Goal: Task Accomplishment & Management: Manage account settings

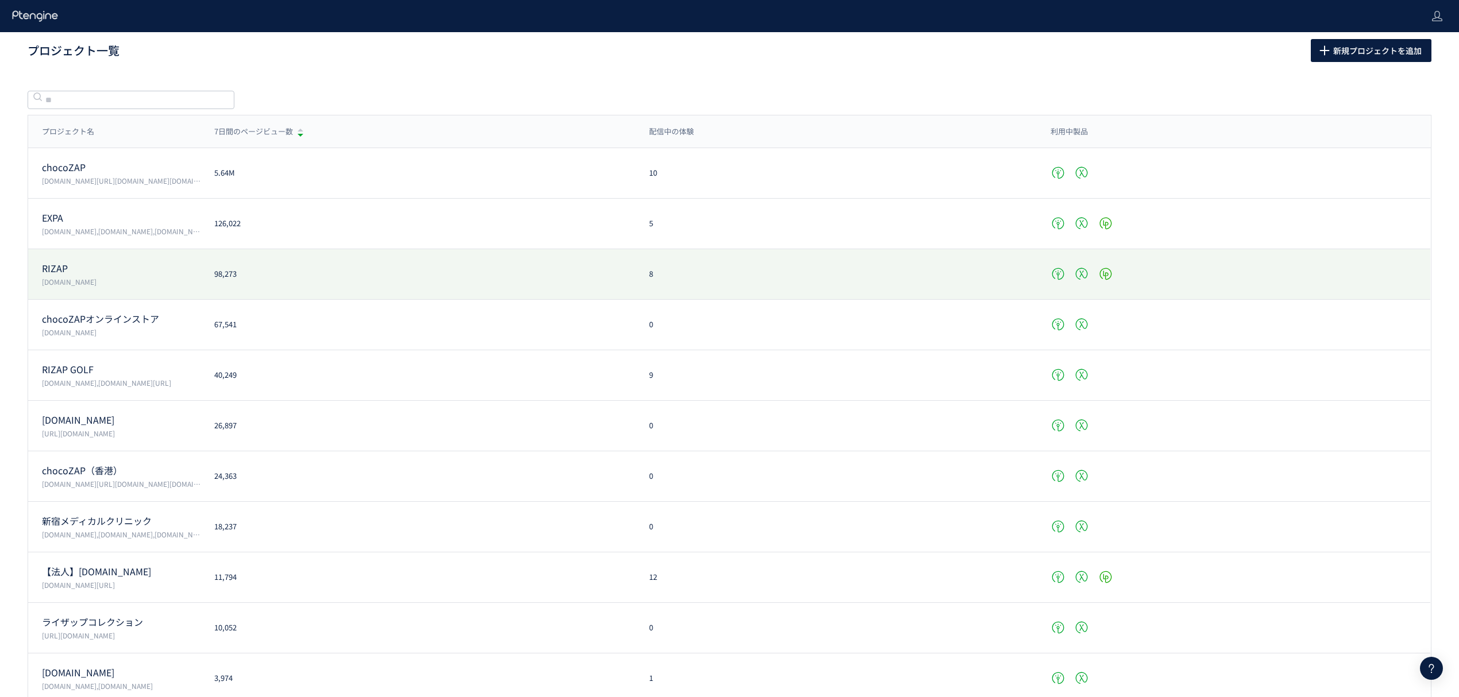
click at [64, 271] on p "RIZAP" at bounding box center [121, 268] width 159 height 13
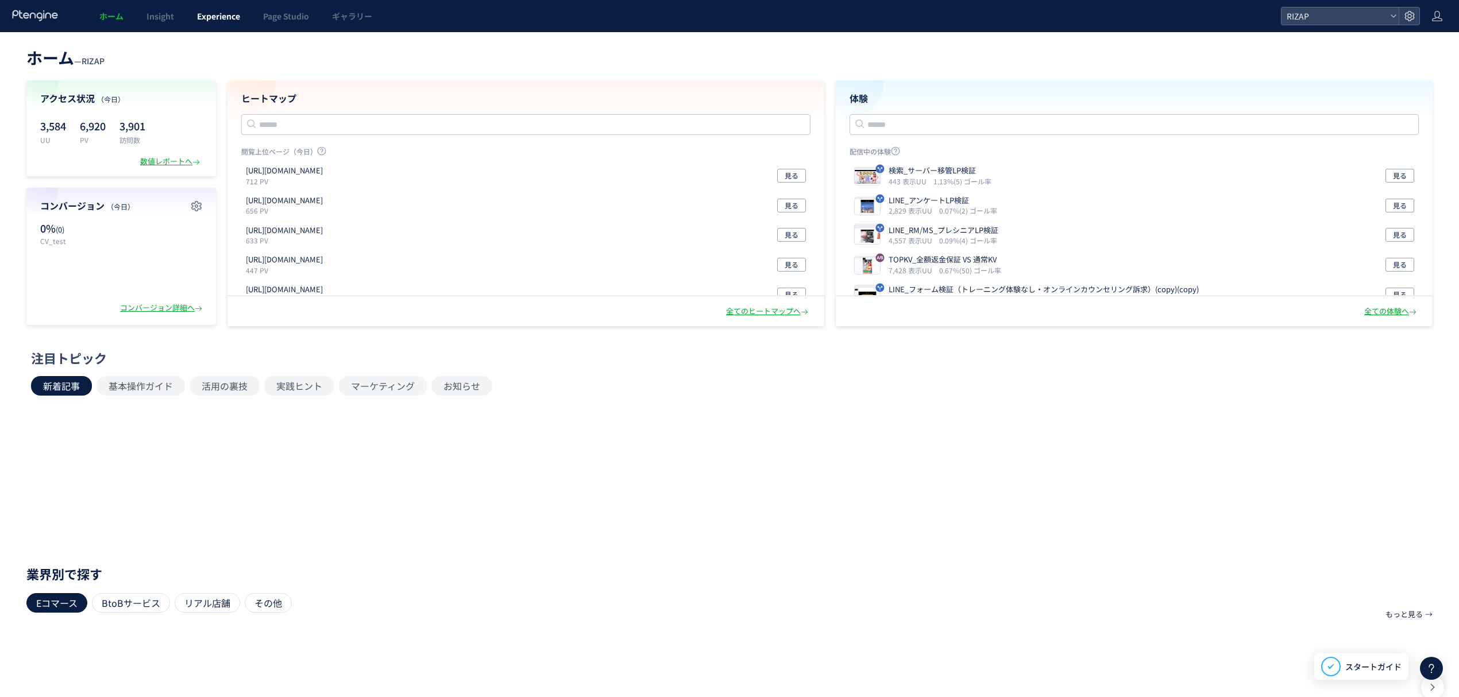
click at [217, 17] on span "Experience" at bounding box center [218, 15] width 43 height 11
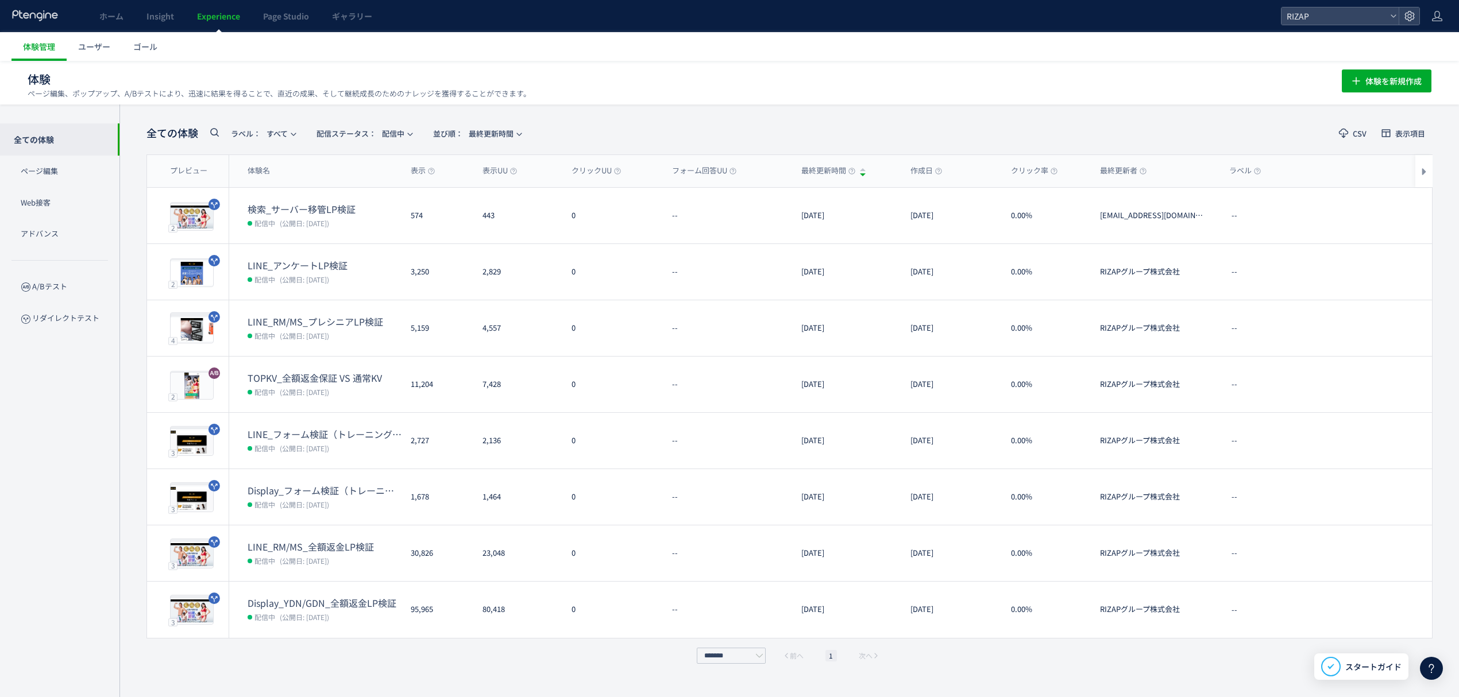
click at [39, 14] on use at bounding box center [34, 15] width 45 height 11
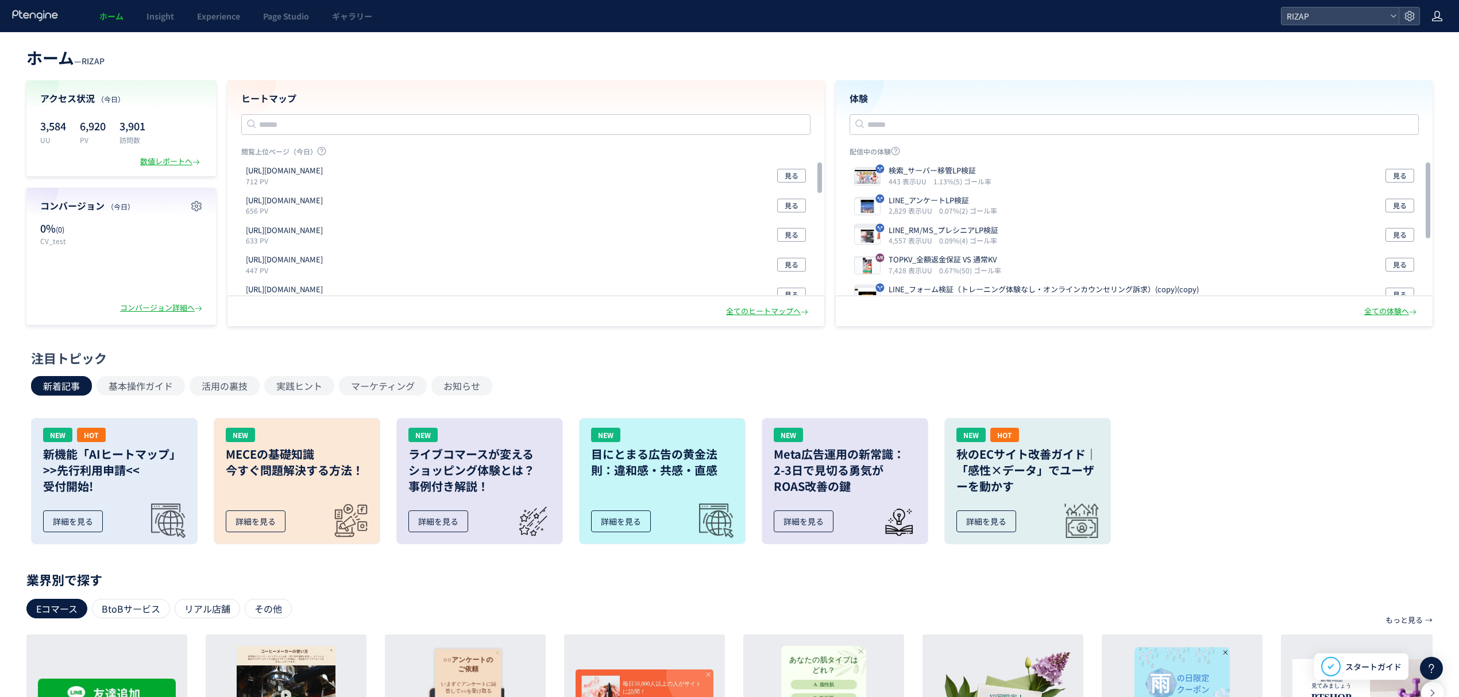
click at [1437, 15] on icon at bounding box center [1436, 15] width 11 height 11
click at [1439, 45] on li "アカウント設定" at bounding box center [1413, 46] width 85 height 18
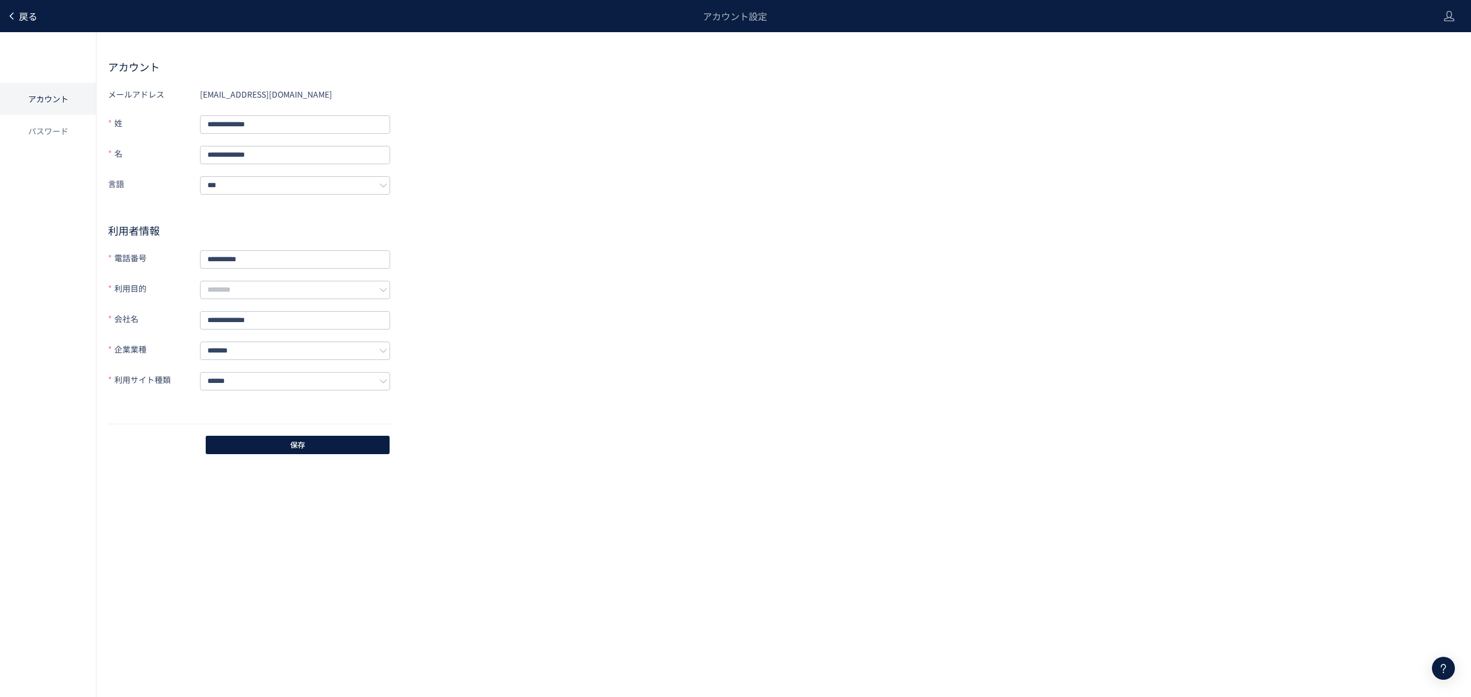
click at [29, 11] on span "戻る" at bounding box center [28, 16] width 18 height 14
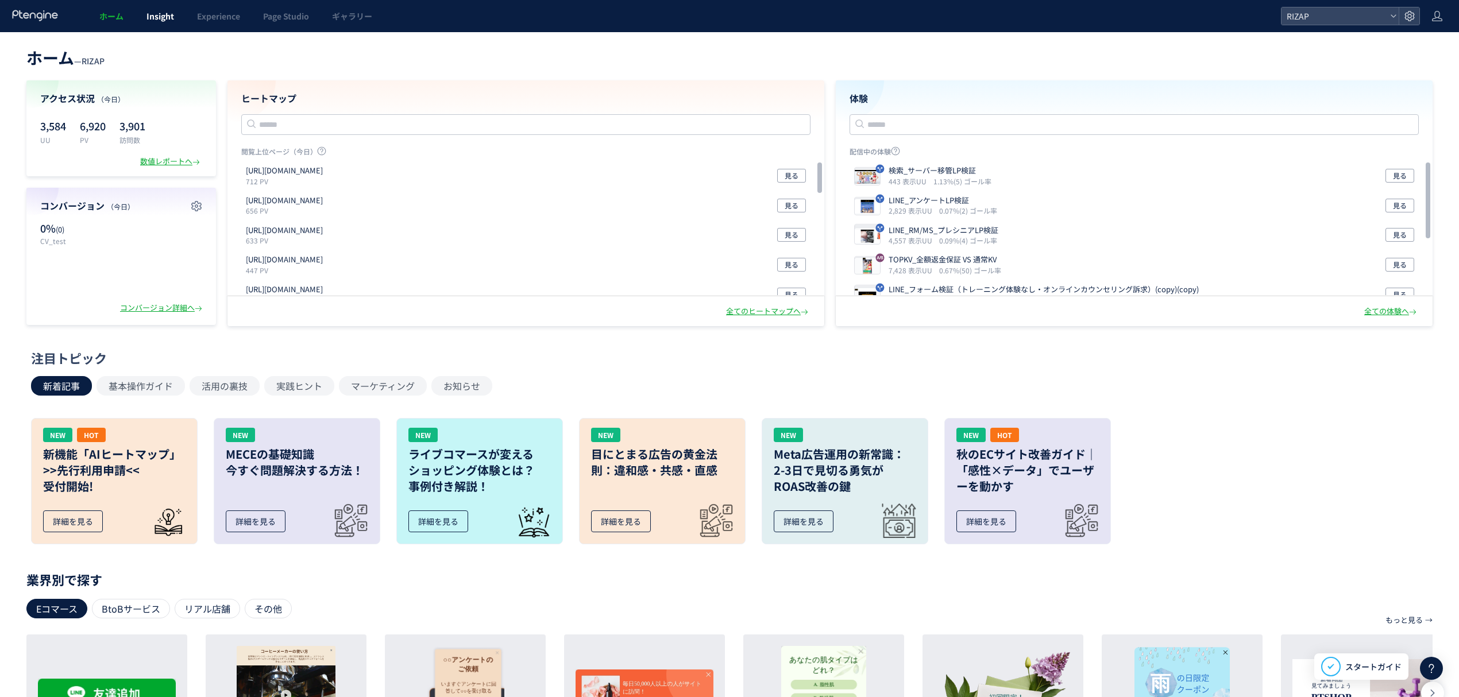
click at [163, 17] on span "Insight" at bounding box center [160, 15] width 28 height 11
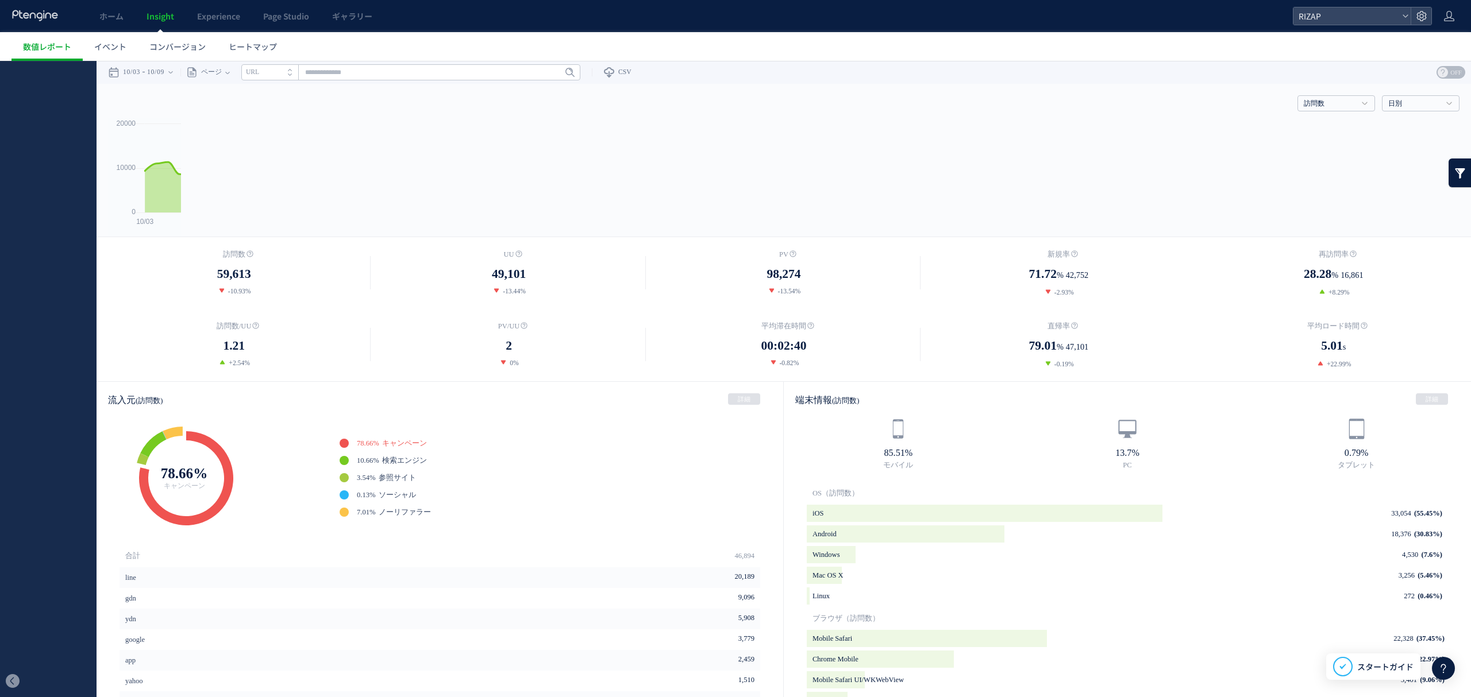
click at [200, 17] on span "Experience" at bounding box center [218, 15] width 43 height 11
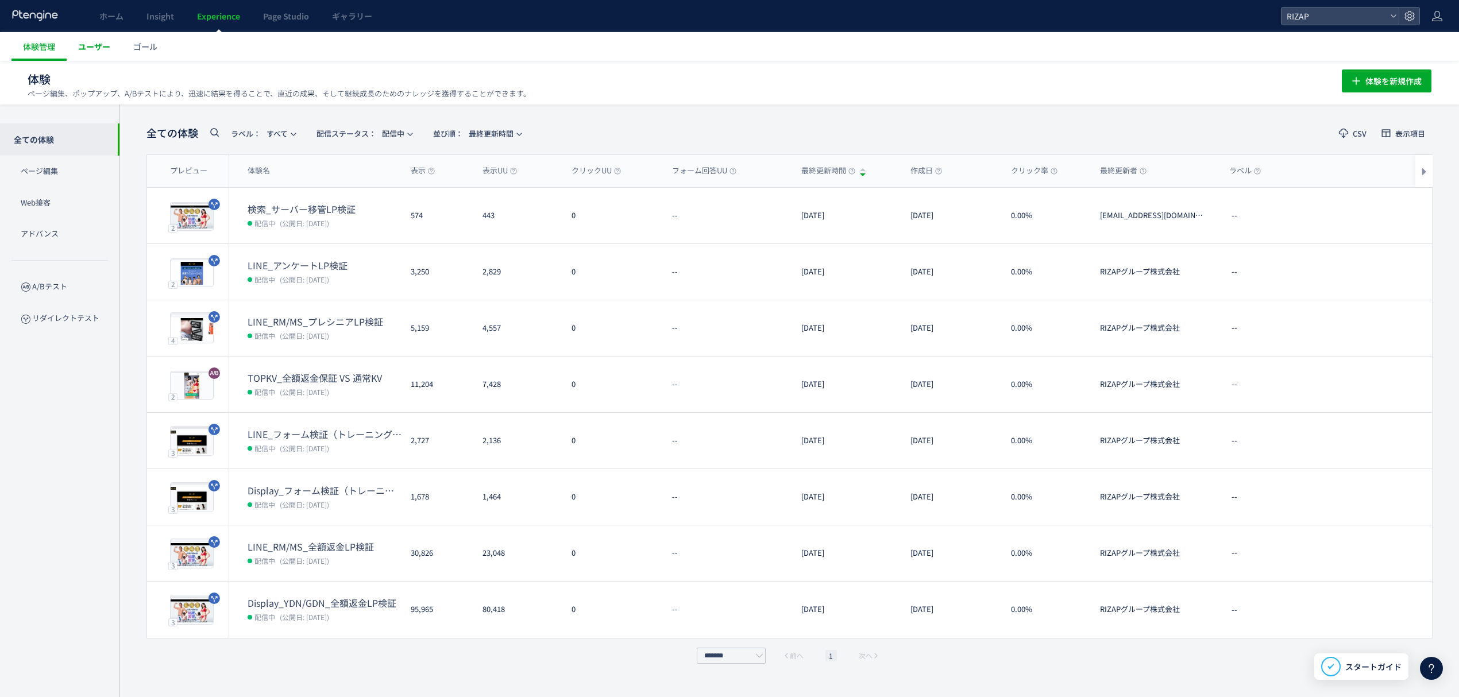
click at [97, 36] on link "ユーザー" at bounding box center [94, 46] width 55 height 29
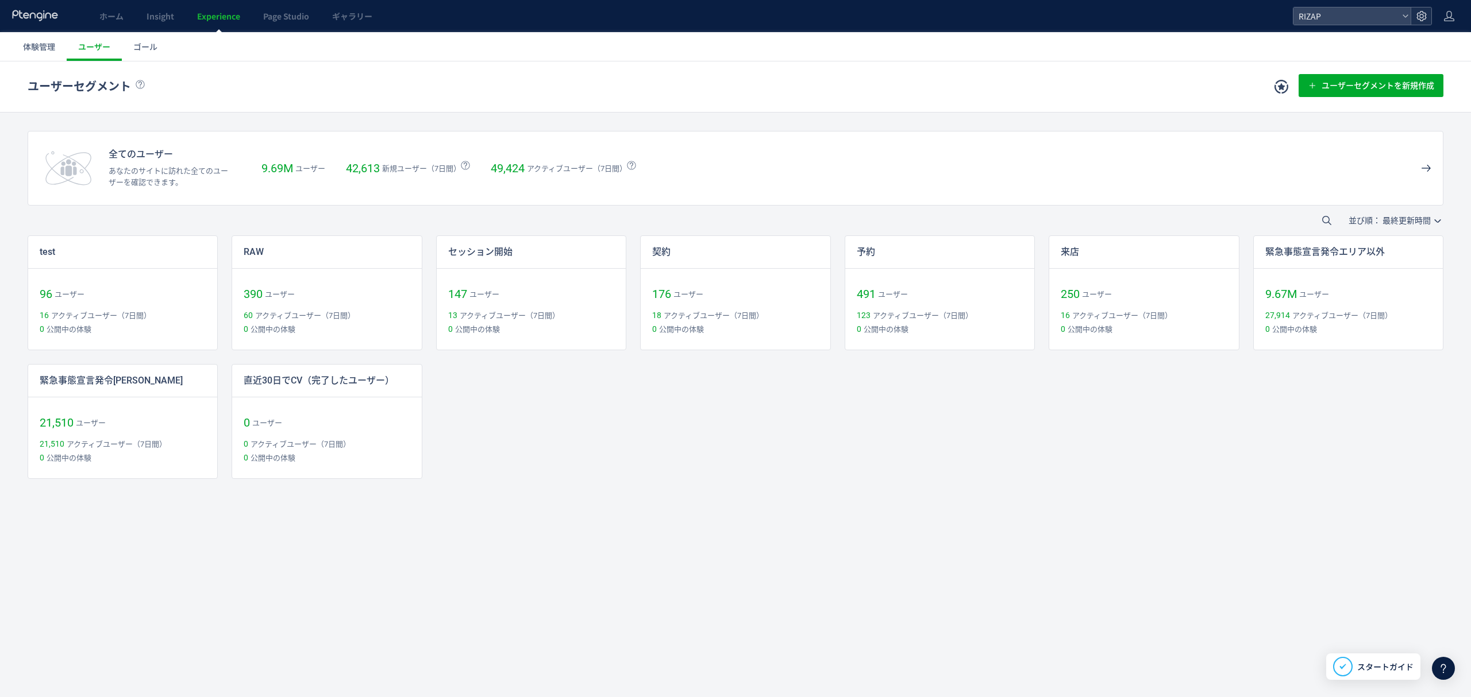
click at [1420, 14] on icon at bounding box center [1420, 15] width 11 height 11
click at [1341, 122] on span "メンバー管理" at bounding box center [1341, 115] width 48 height 18
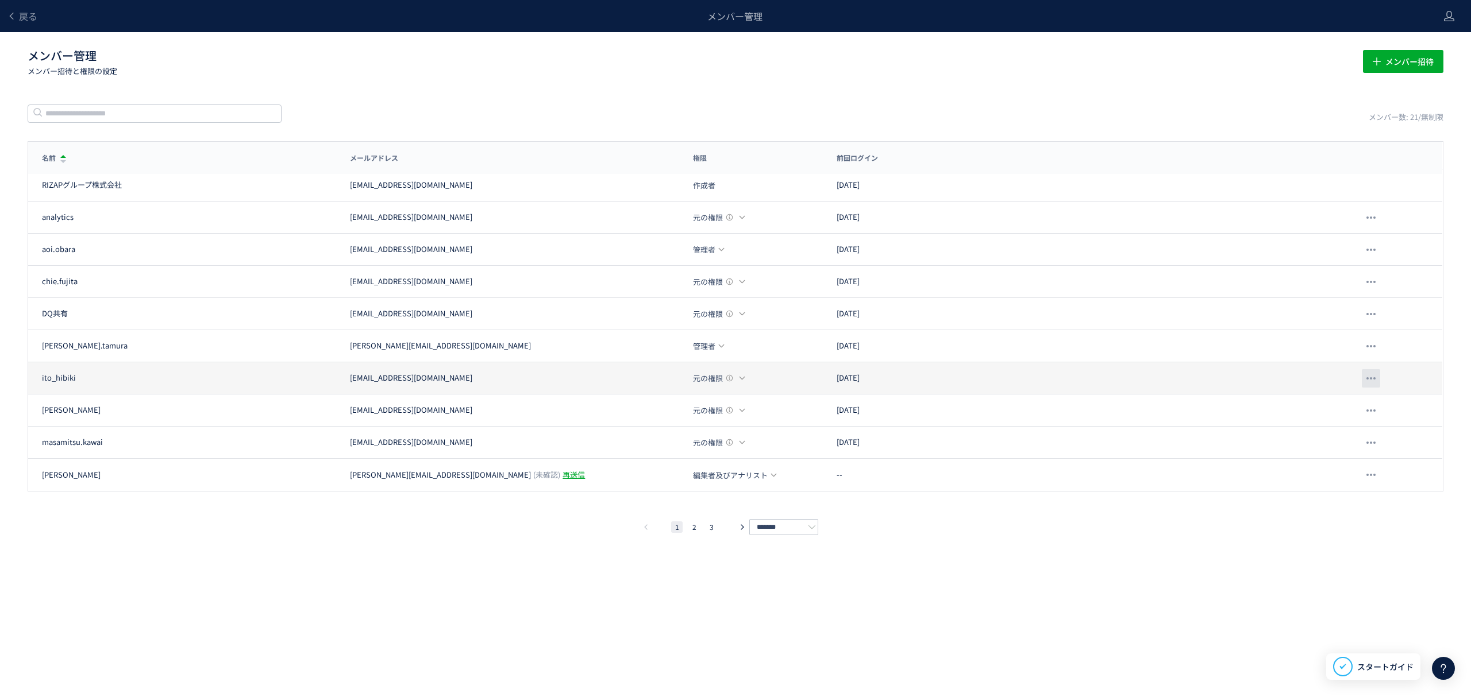
click at [1372, 373] on div at bounding box center [1370, 378] width 18 height 18
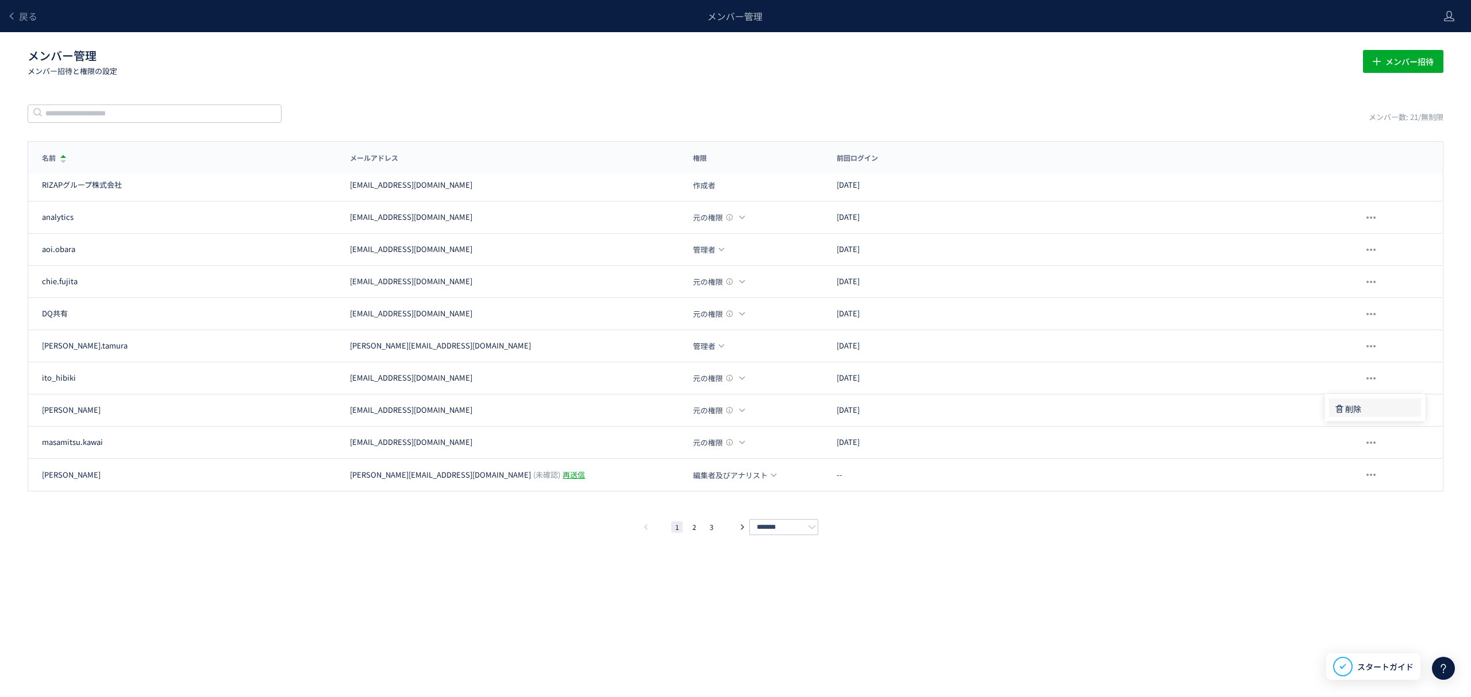
click at [1374, 408] on div "削除" at bounding box center [1371, 409] width 76 height 21
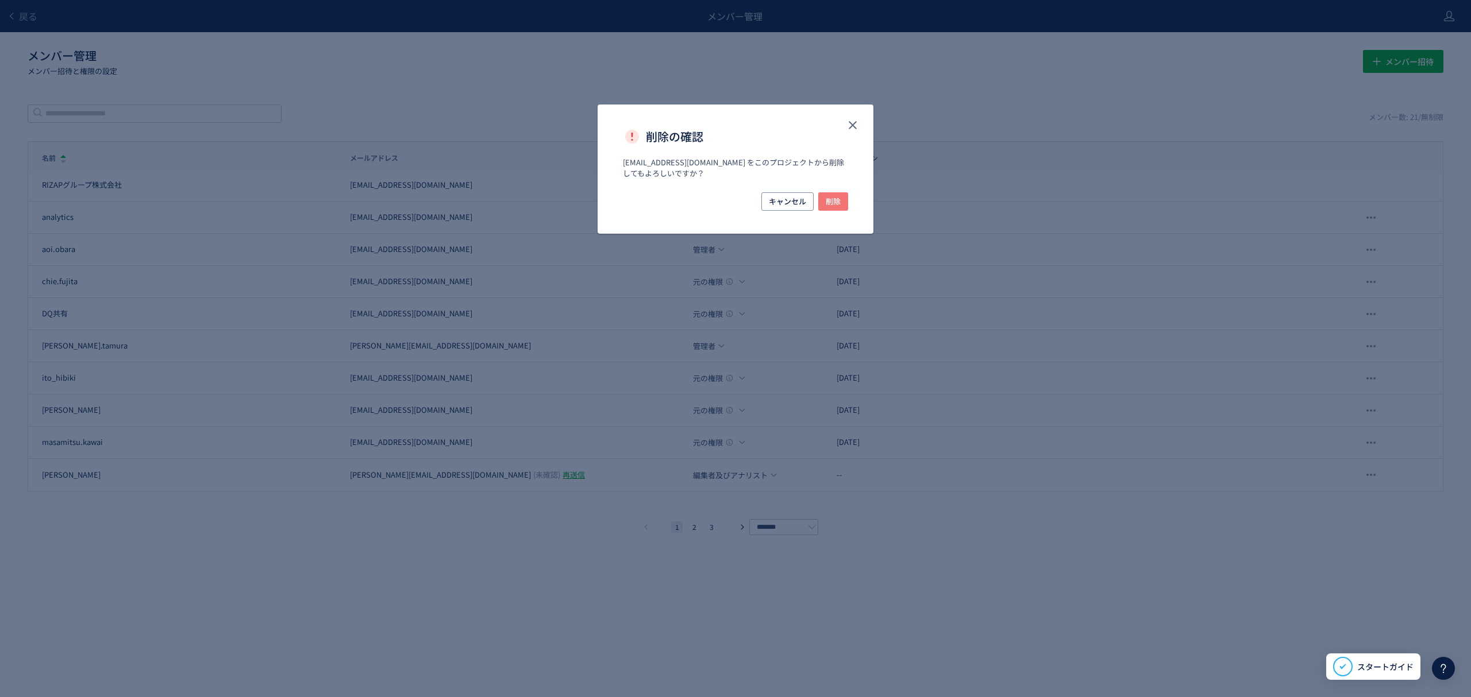
click at [837, 205] on span "削除" at bounding box center [832, 201] width 15 height 18
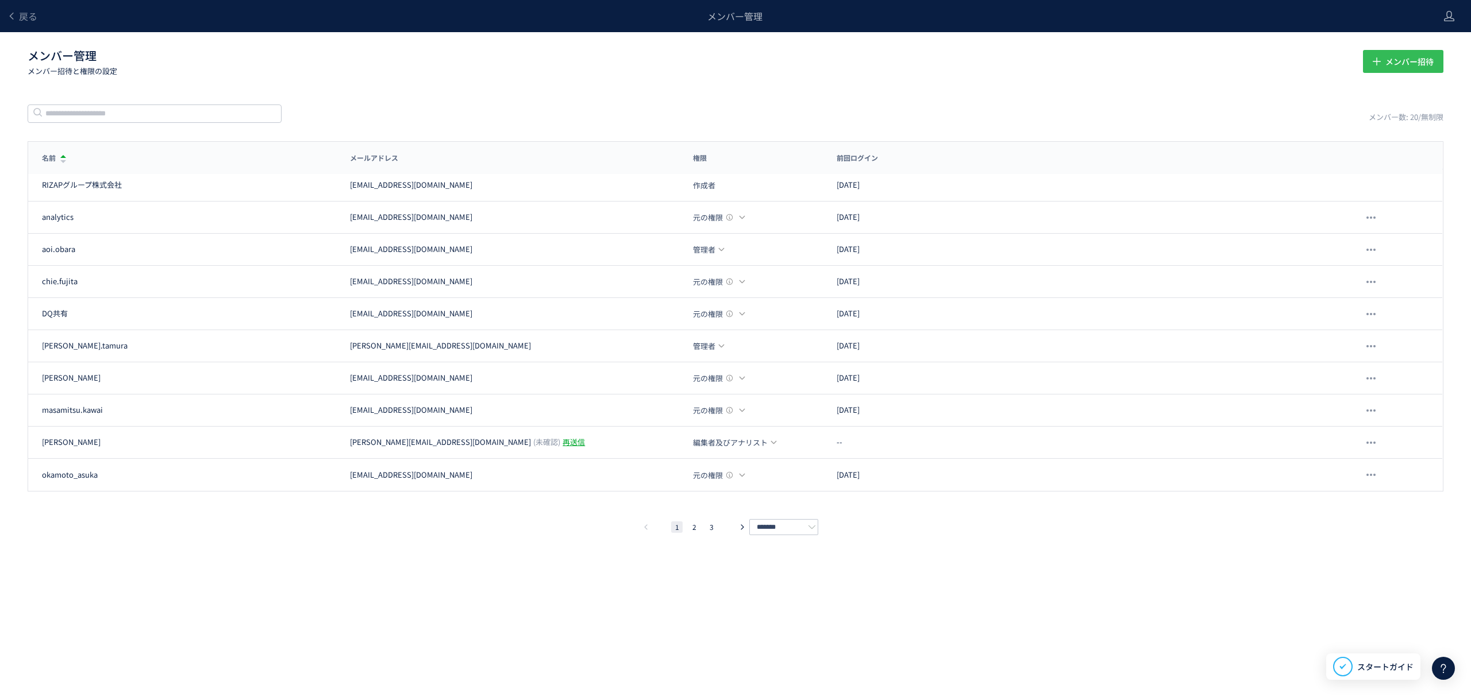
click at [1391, 64] on span "メンバー招待" at bounding box center [1409, 61] width 48 height 23
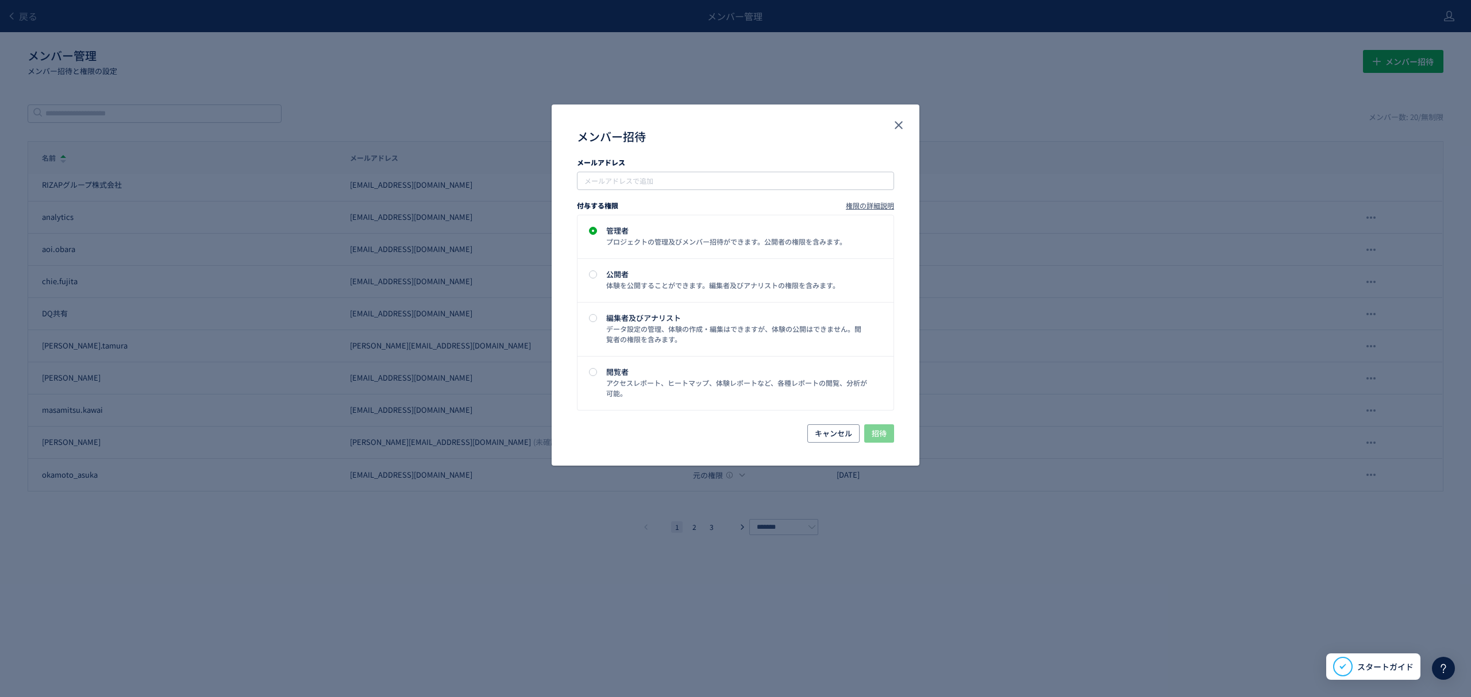
click at [642, 170] on div "メールアドレス" at bounding box center [735, 164] width 317 height 14
click at [639, 180] on input "メンバー招待" at bounding box center [736, 181] width 308 height 14
click at [655, 180] on input "メンバー招待" at bounding box center [736, 181] width 308 height 14
paste input "**********"
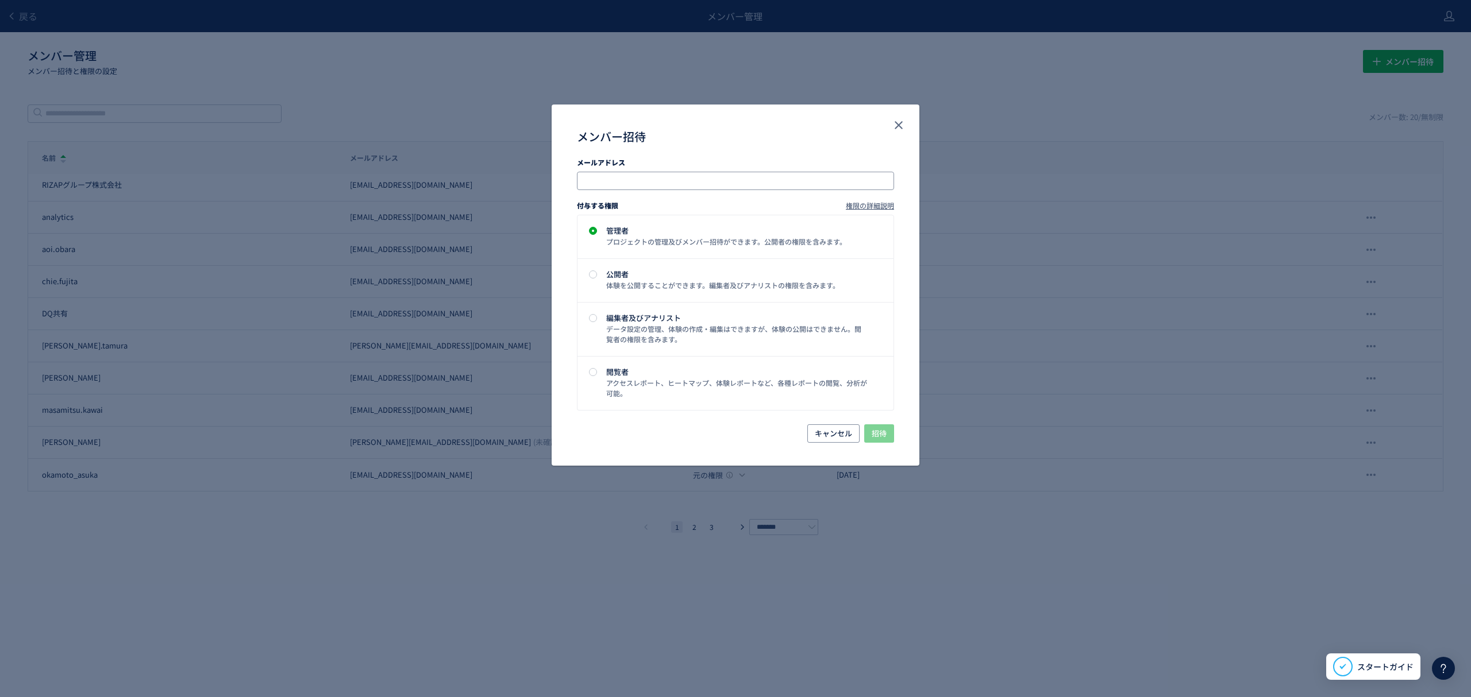
type input "**********"
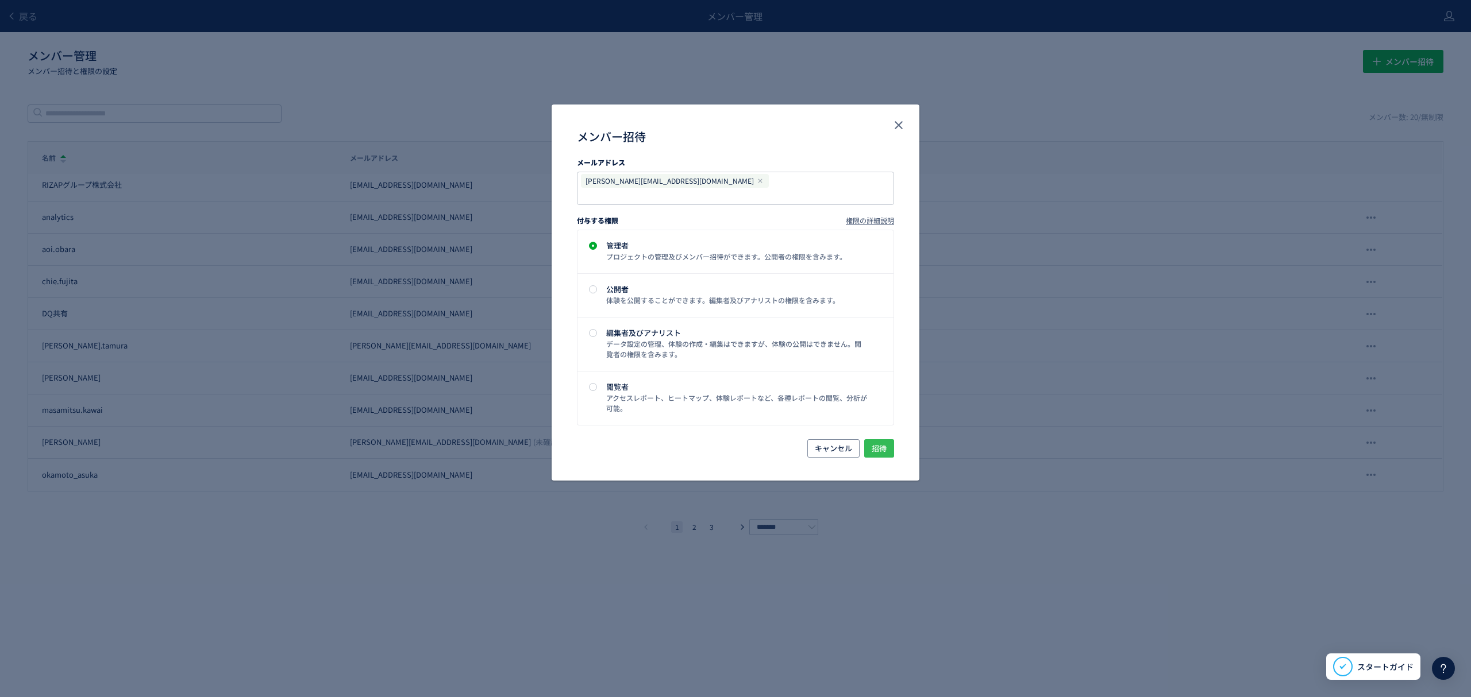
click at [878, 441] on span "招待" at bounding box center [878, 448] width 15 height 18
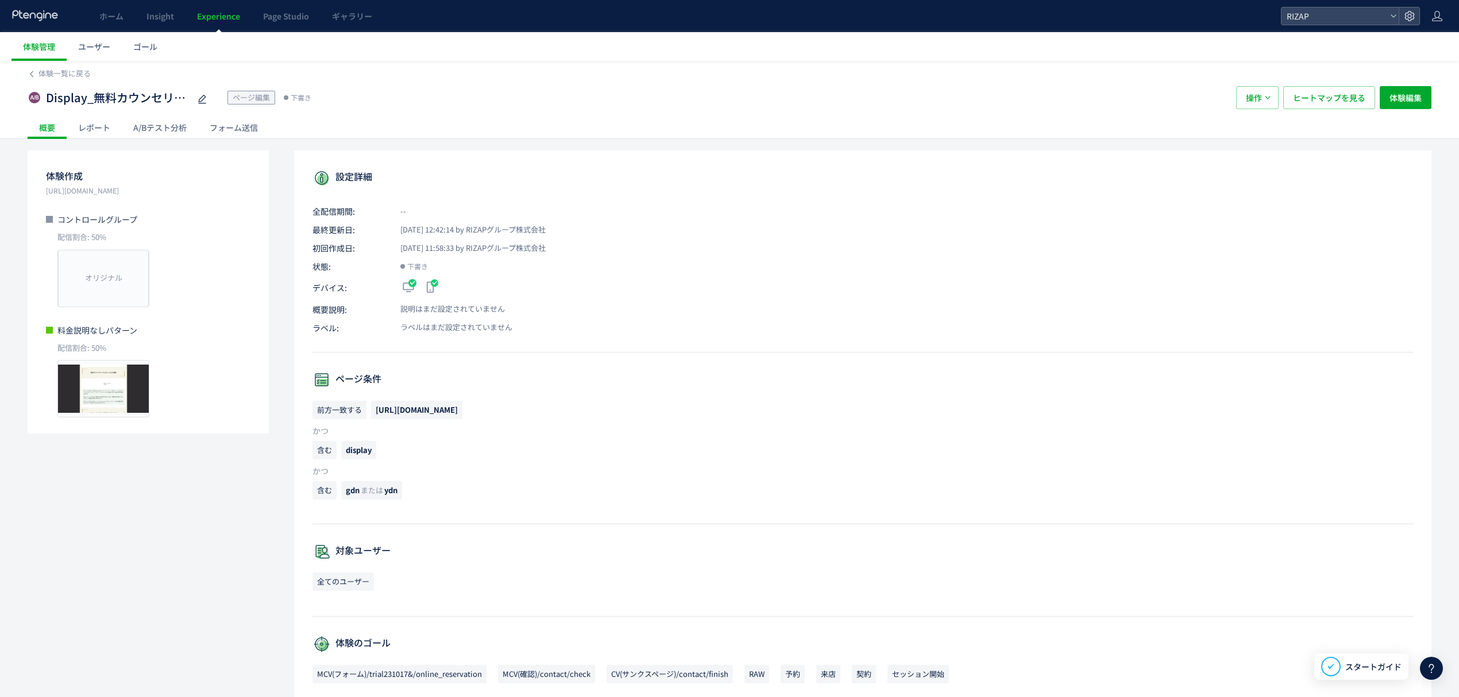
click at [93, 122] on div "レポート" at bounding box center [94, 127] width 55 height 23
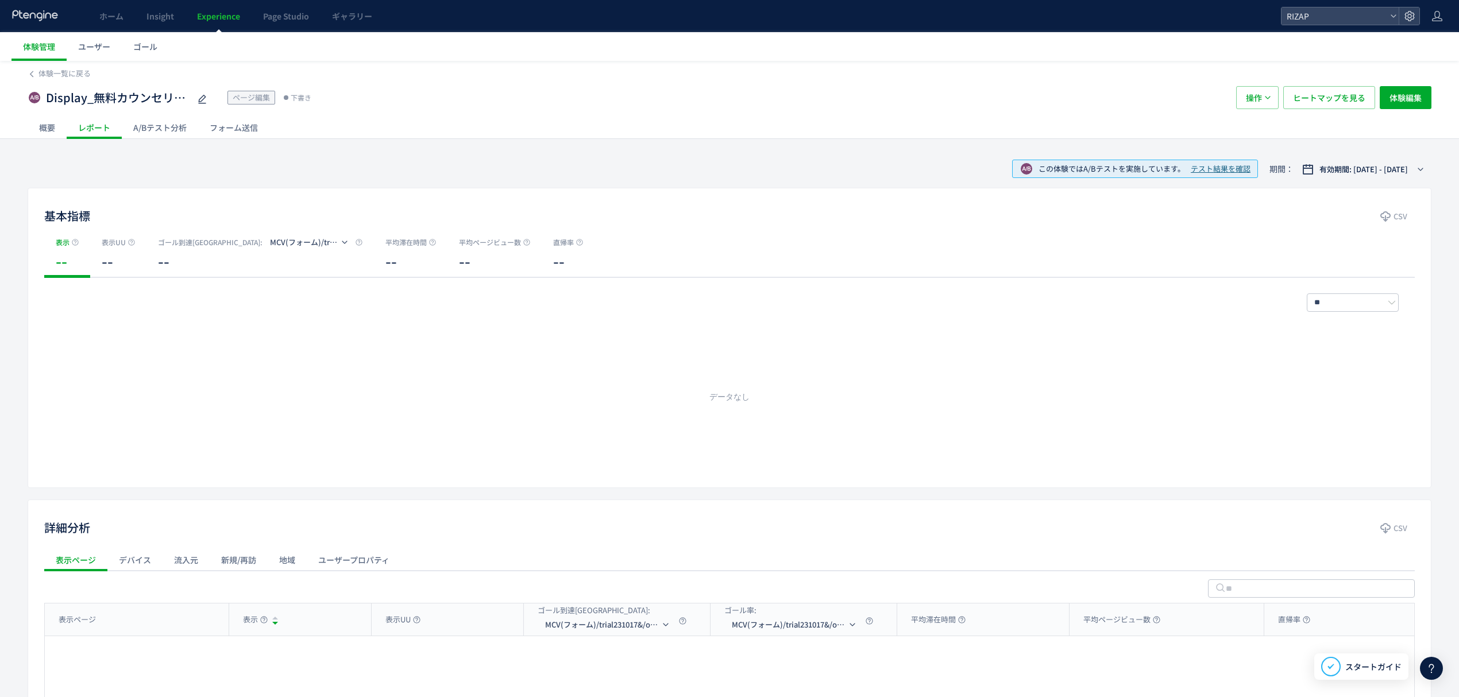
click at [44, 129] on div "概要" at bounding box center [47, 127] width 39 height 23
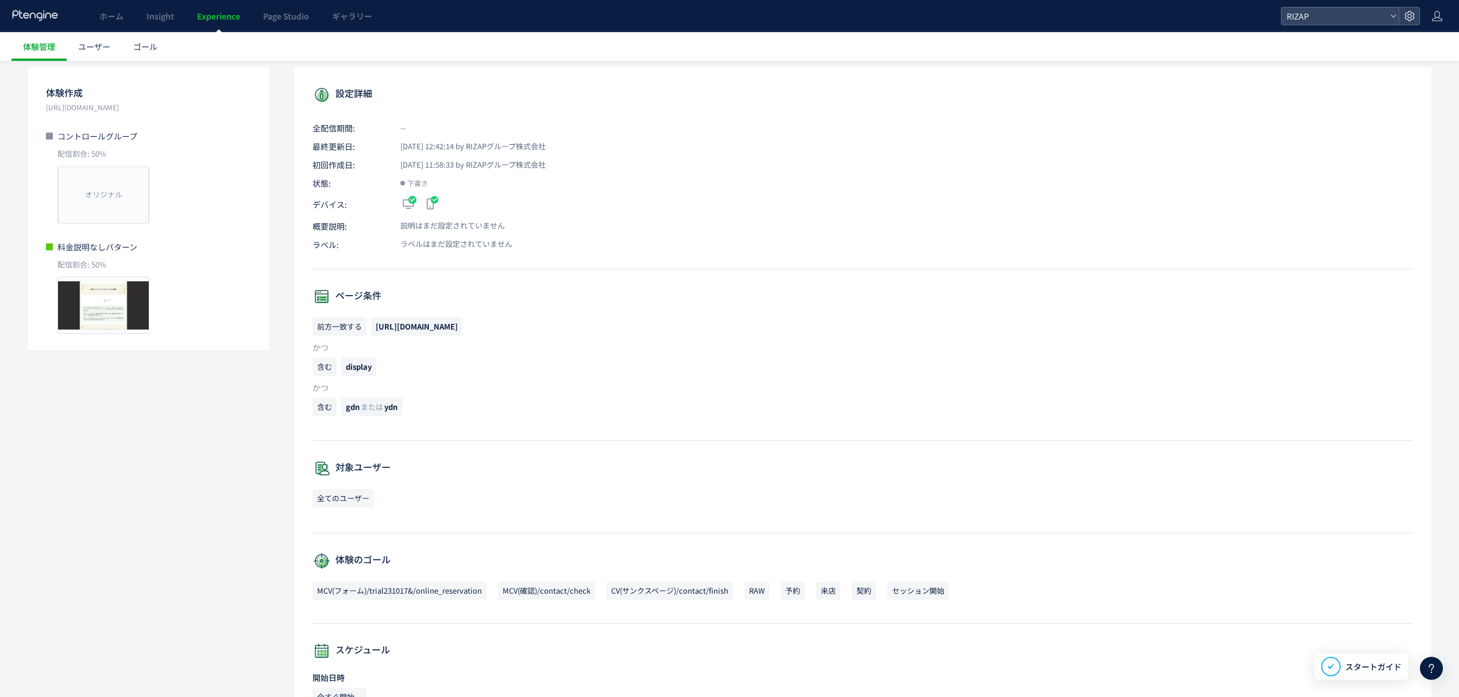
scroll to position [84, 0]
drag, startPoint x: 403, startPoint y: 295, endPoint x: 333, endPoint y: 293, distance: 69.5
click at [333, 293] on p "ページ条件" at bounding box center [862, 296] width 1101 height 18
copy p "ページ条件"
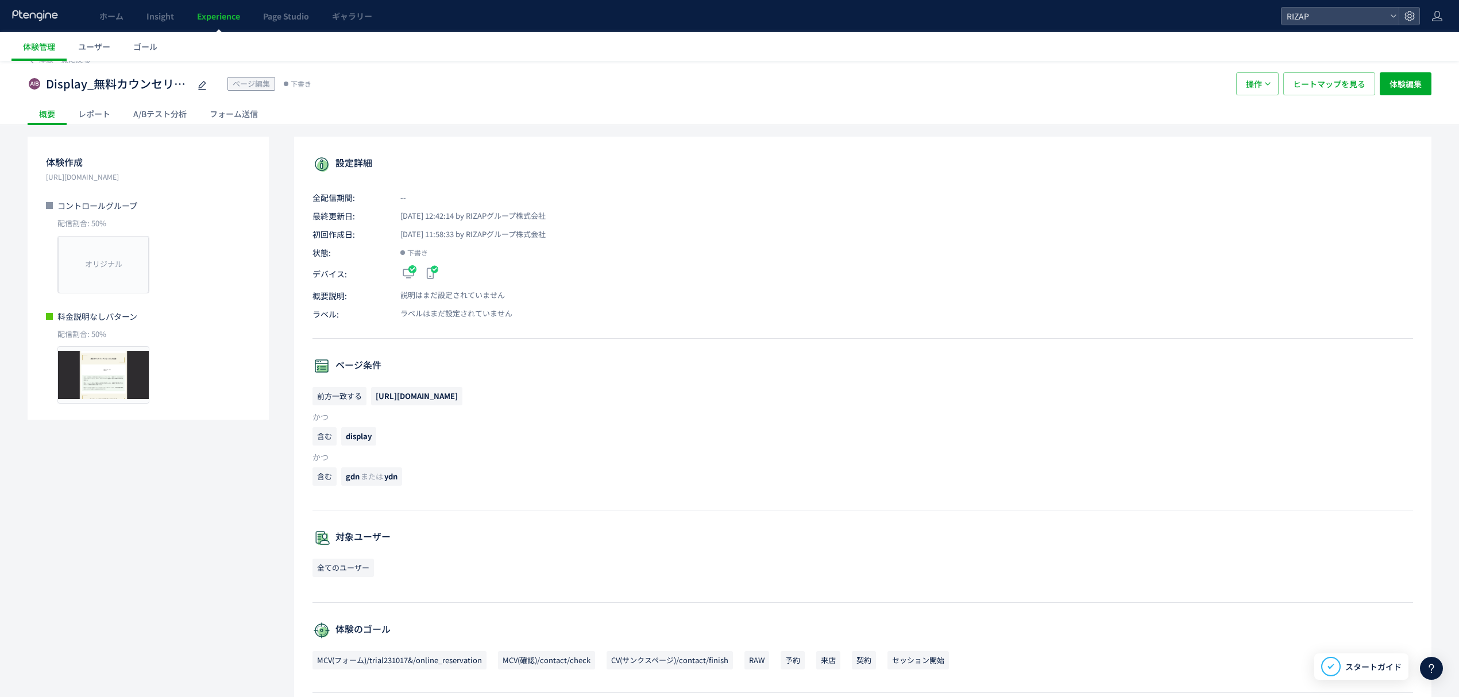
scroll to position [0, 0]
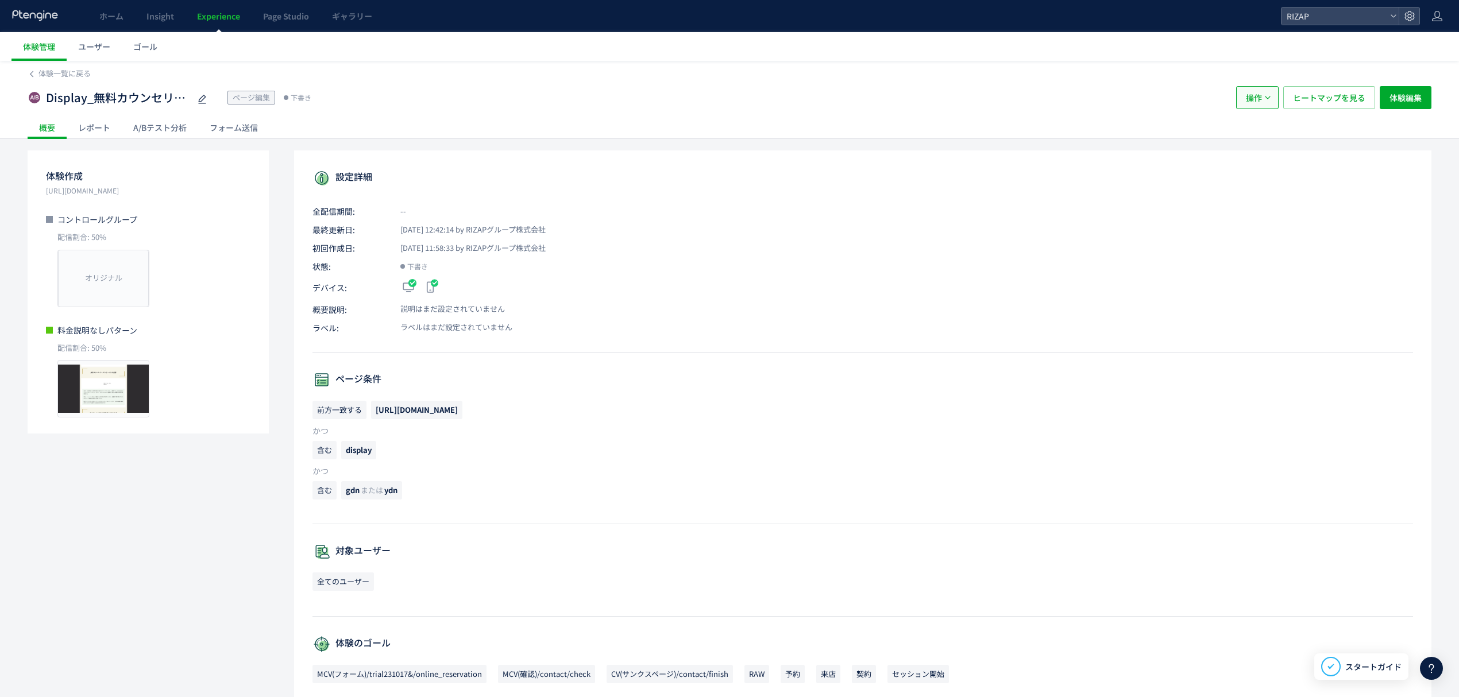
drag, startPoint x: 1253, startPoint y: 95, endPoint x: 1245, endPoint y: 106, distance: 12.8
click at [1253, 95] on span "操作" at bounding box center [1254, 97] width 16 height 23
click at [102, 118] on div "レポート" at bounding box center [94, 127] width 55 height 23
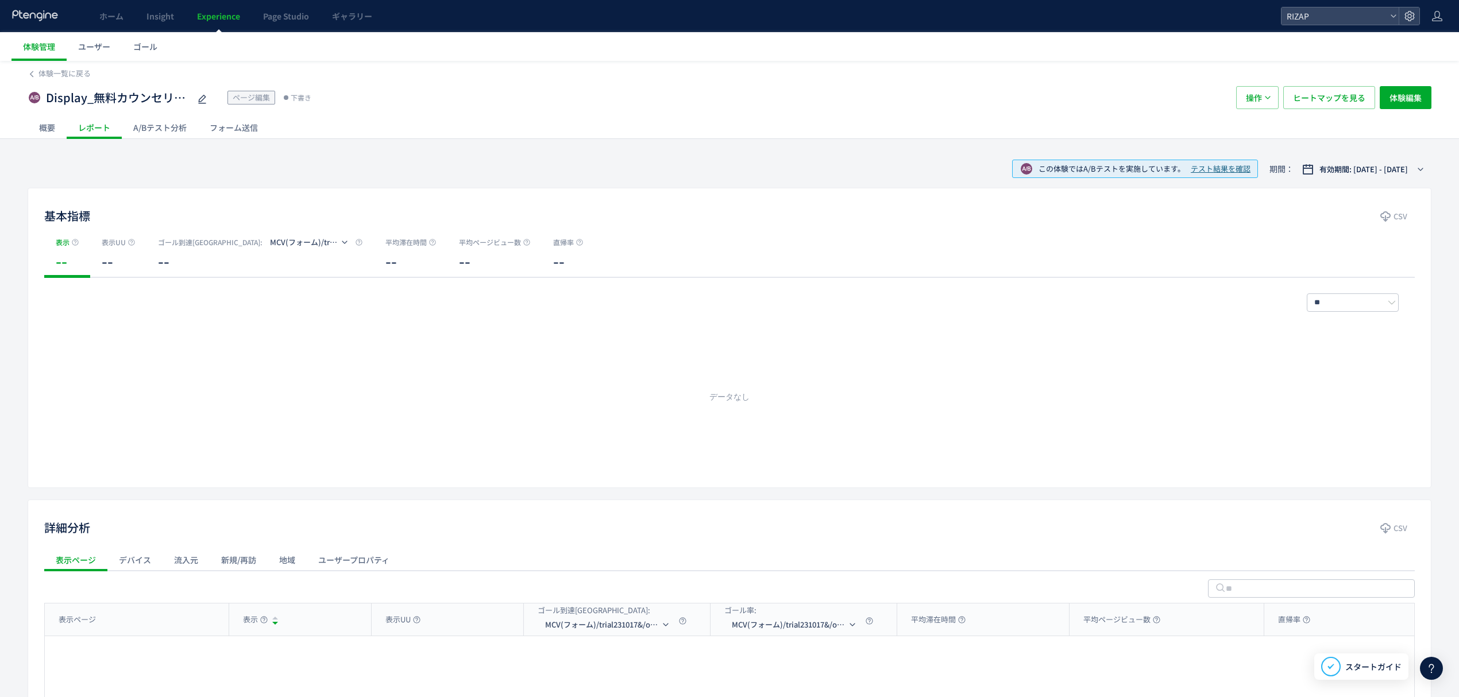
click at [56, 123] on div "概要" at bounding box center [47, 127] width 39 height 23
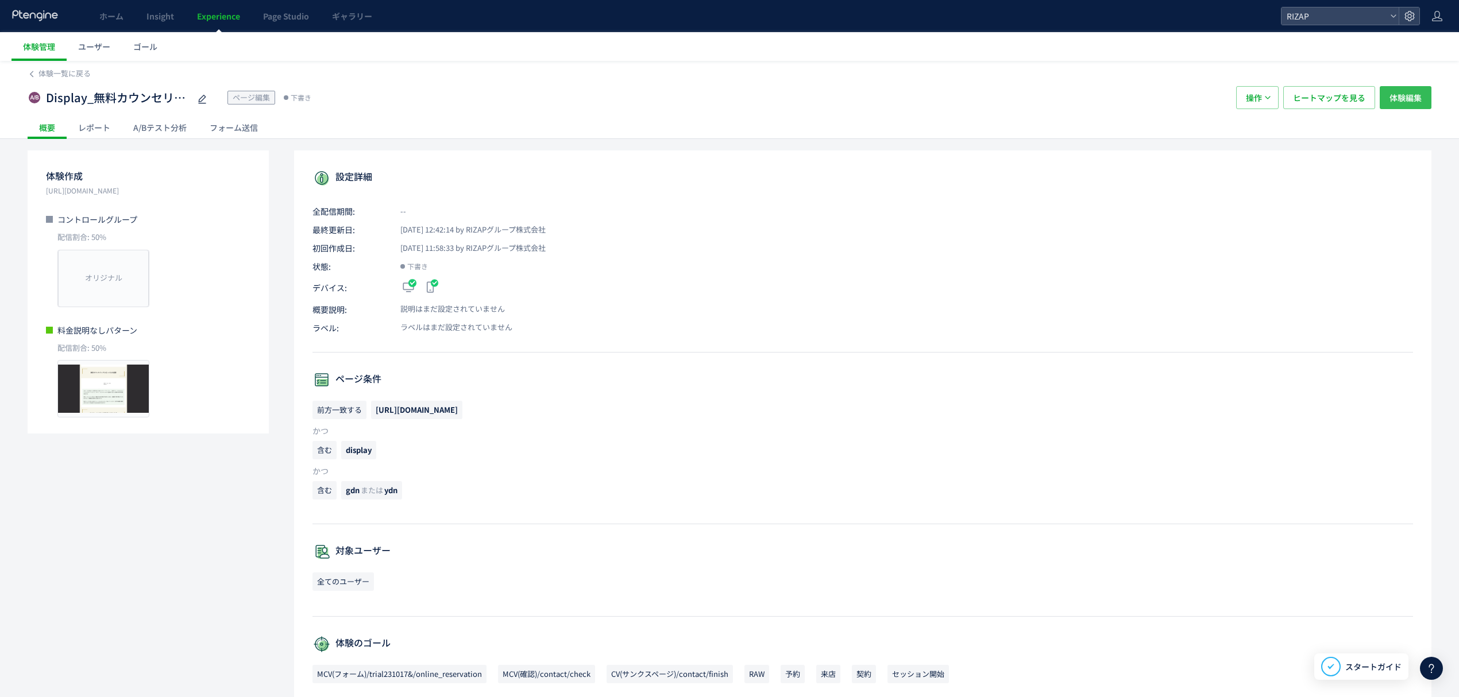
click at [1384, 93] on button "体験編集" at bounding box center [1406, 97] width 52 height 23
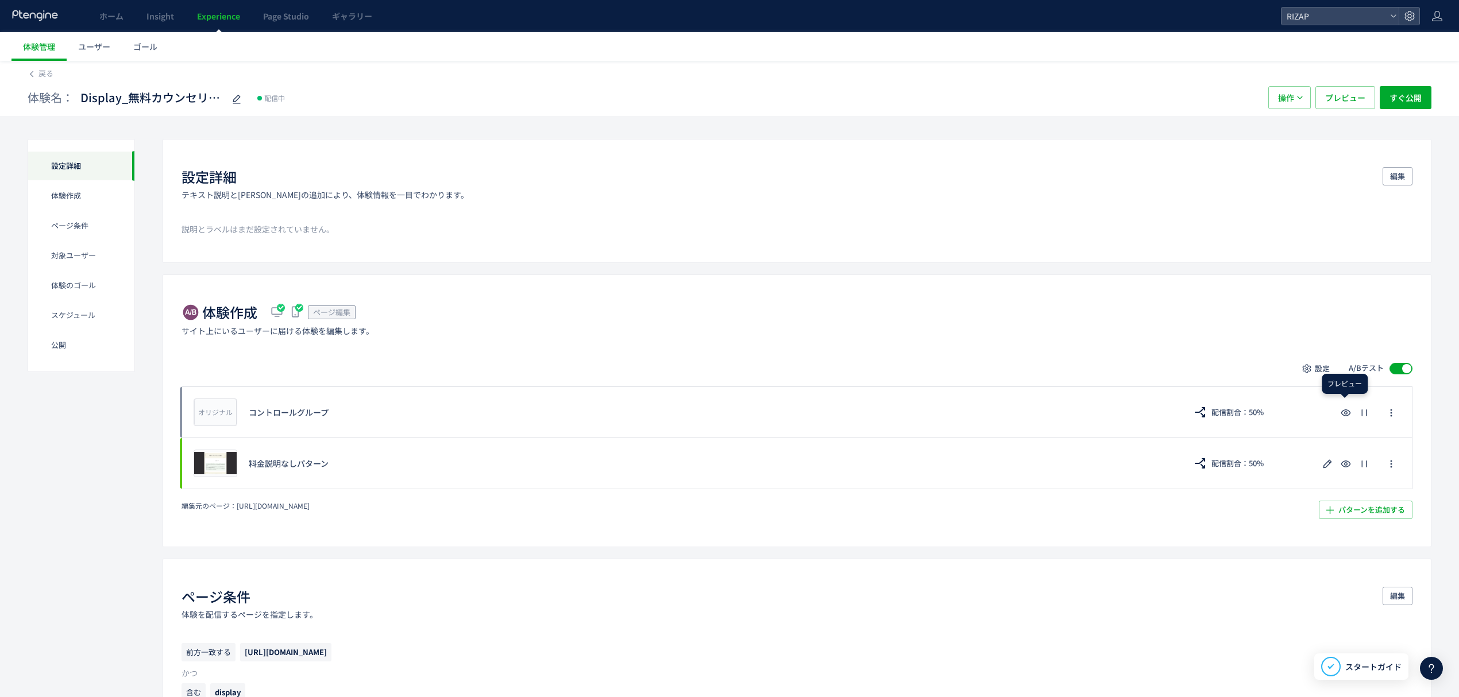
drag, startPoint x: 1348, startPoint y: 419, endPoint x: 996, endPoint y: 516, distance: 364.7
click at [996, 516] on div "編集元のページ： [URL][DOMAIN_NAME] パターンを追加する​" at bounding box center [797, 510] width 1231 height 18
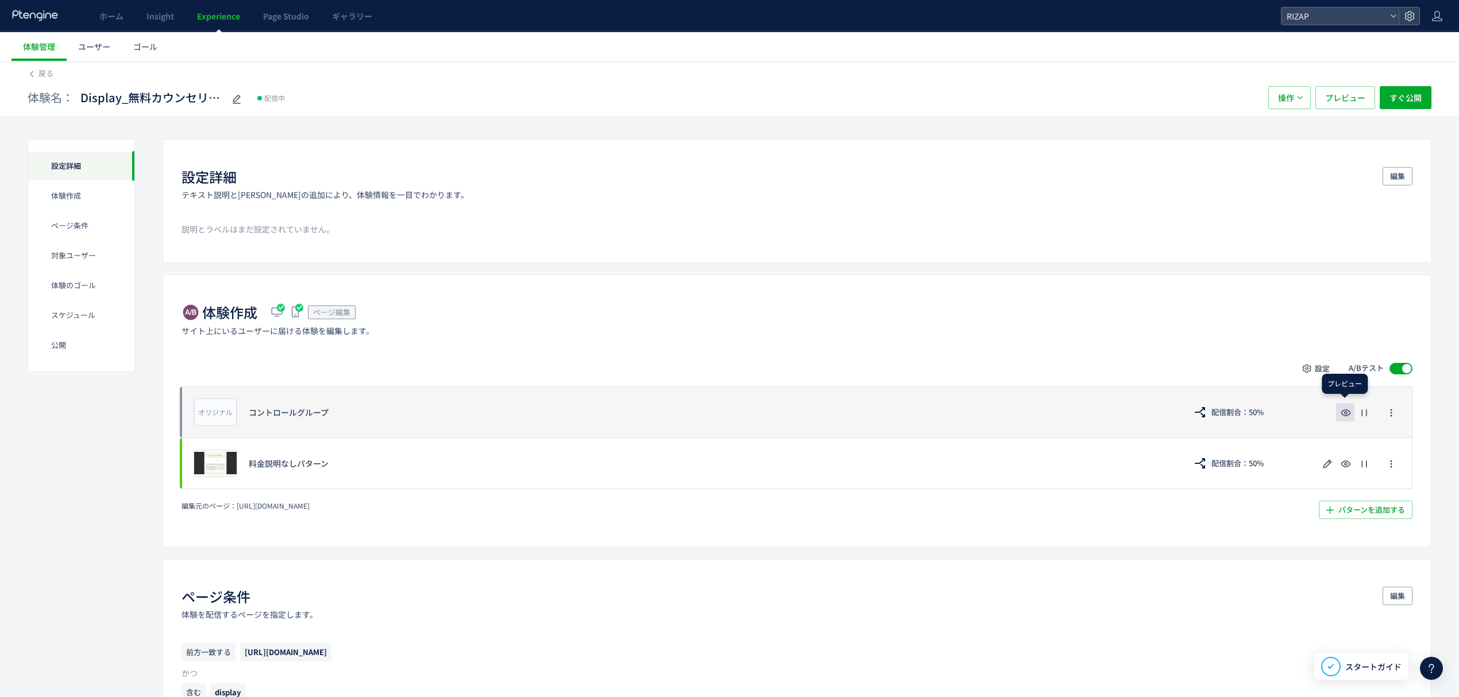
click at [1349, 410] on icon "button" at bounding box center [1346, 413] width 14 height 14
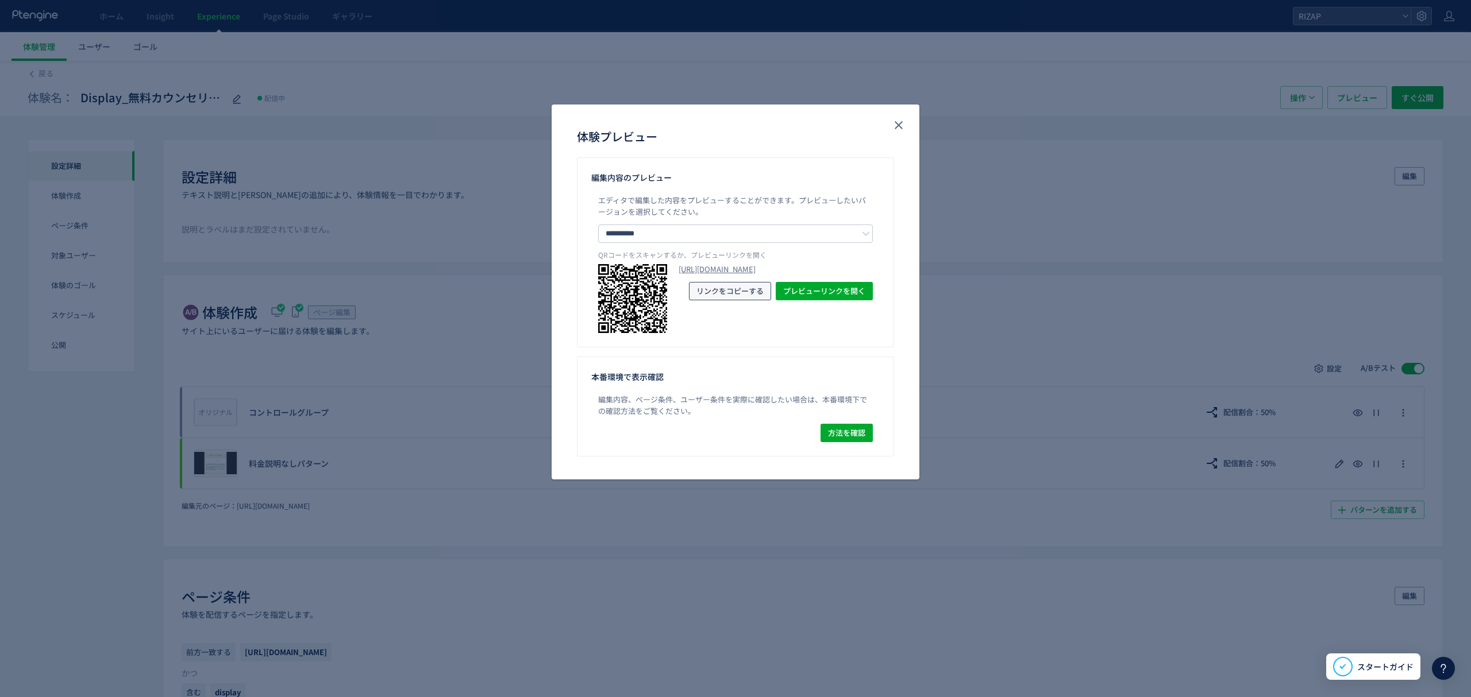
click at [745, 300] on span "リンクをコピーする" at bounding box center [729, 291] width 67 height 18
click at [807, 300] on span "プレビューリンクを開く" at bounding box center [824, 291] width 82 height 18
click at [901, 122] on use "close" at bounding box center [898, 125] width 8 height 8
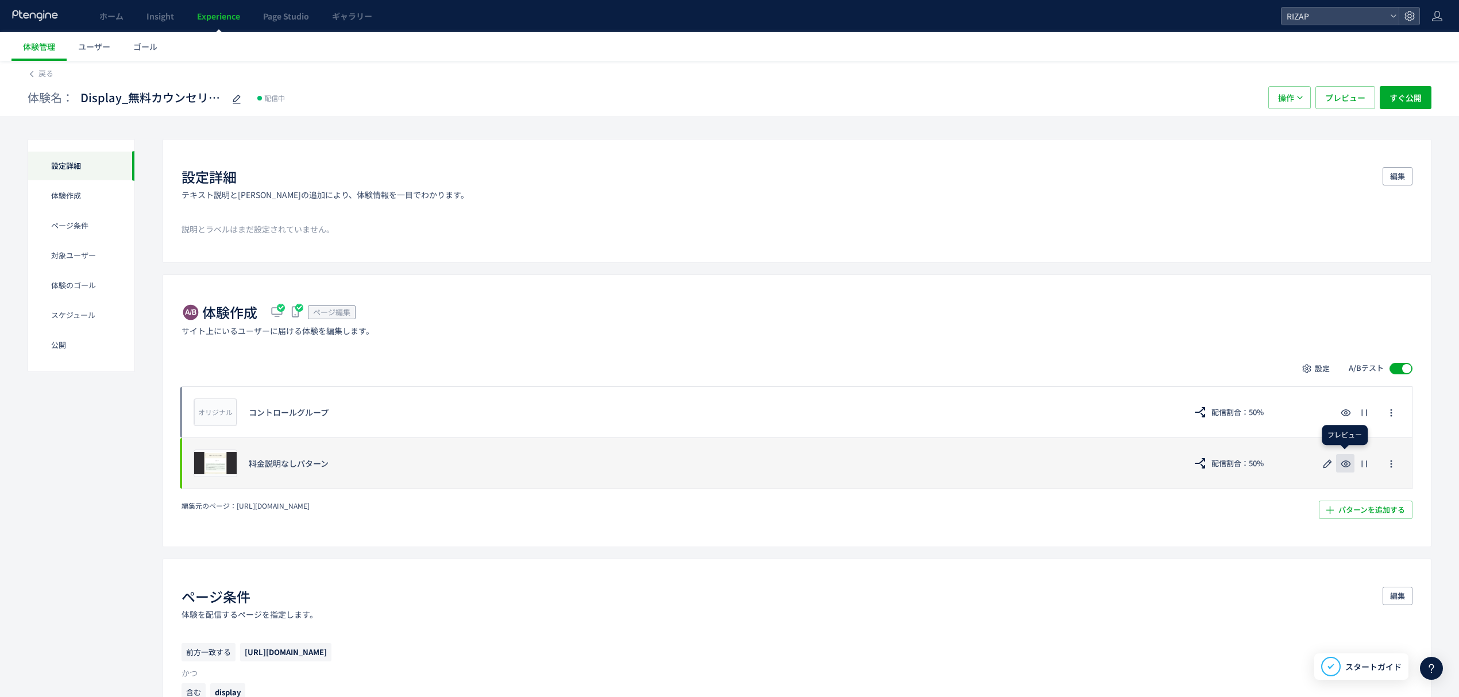
click at [1347, 464] on icon "button" at bounding box center [1346, 464] width 14 height 14
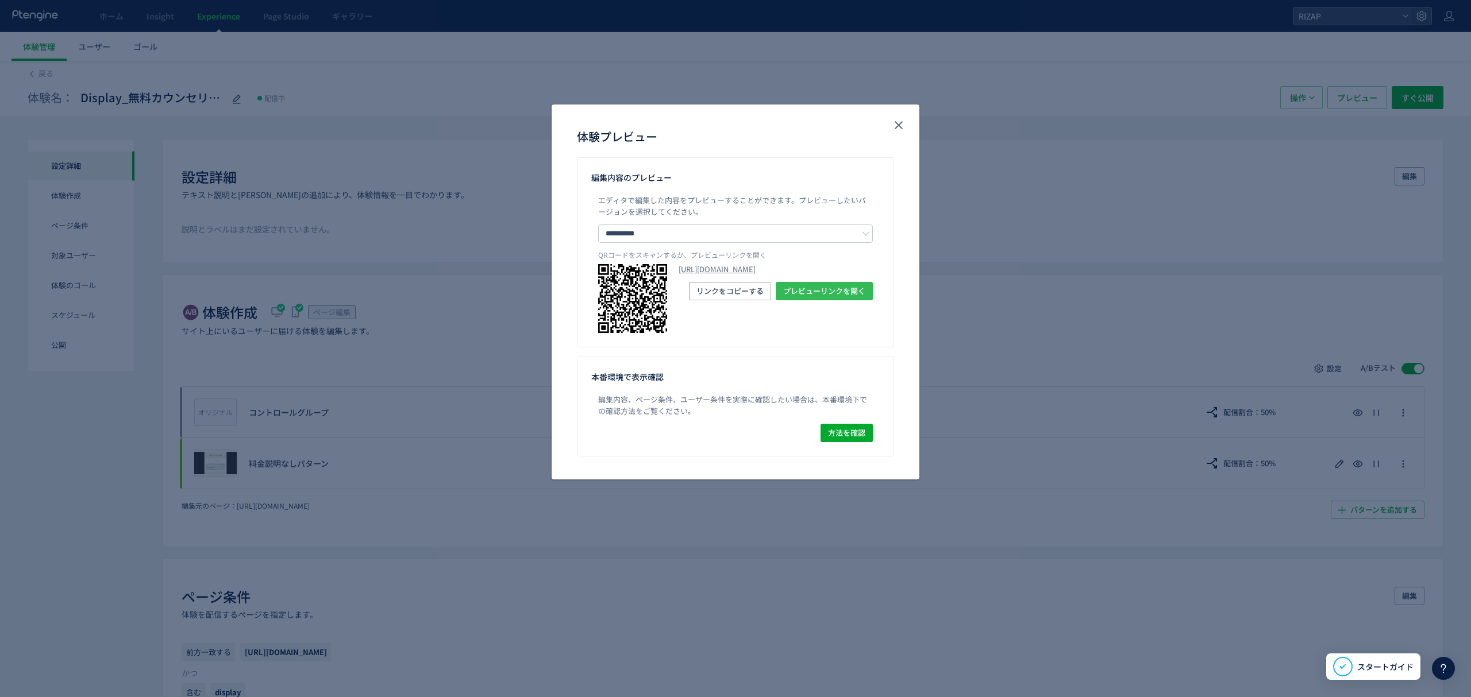
click at [811, 300] on span "プレビューリンクを開く" at bounding box center [824, 291] width 82 height 18
click at [892, 132] on button "close" at bounding box center [898, 125] width 18 height 18
